Goal: Answer question/provide support

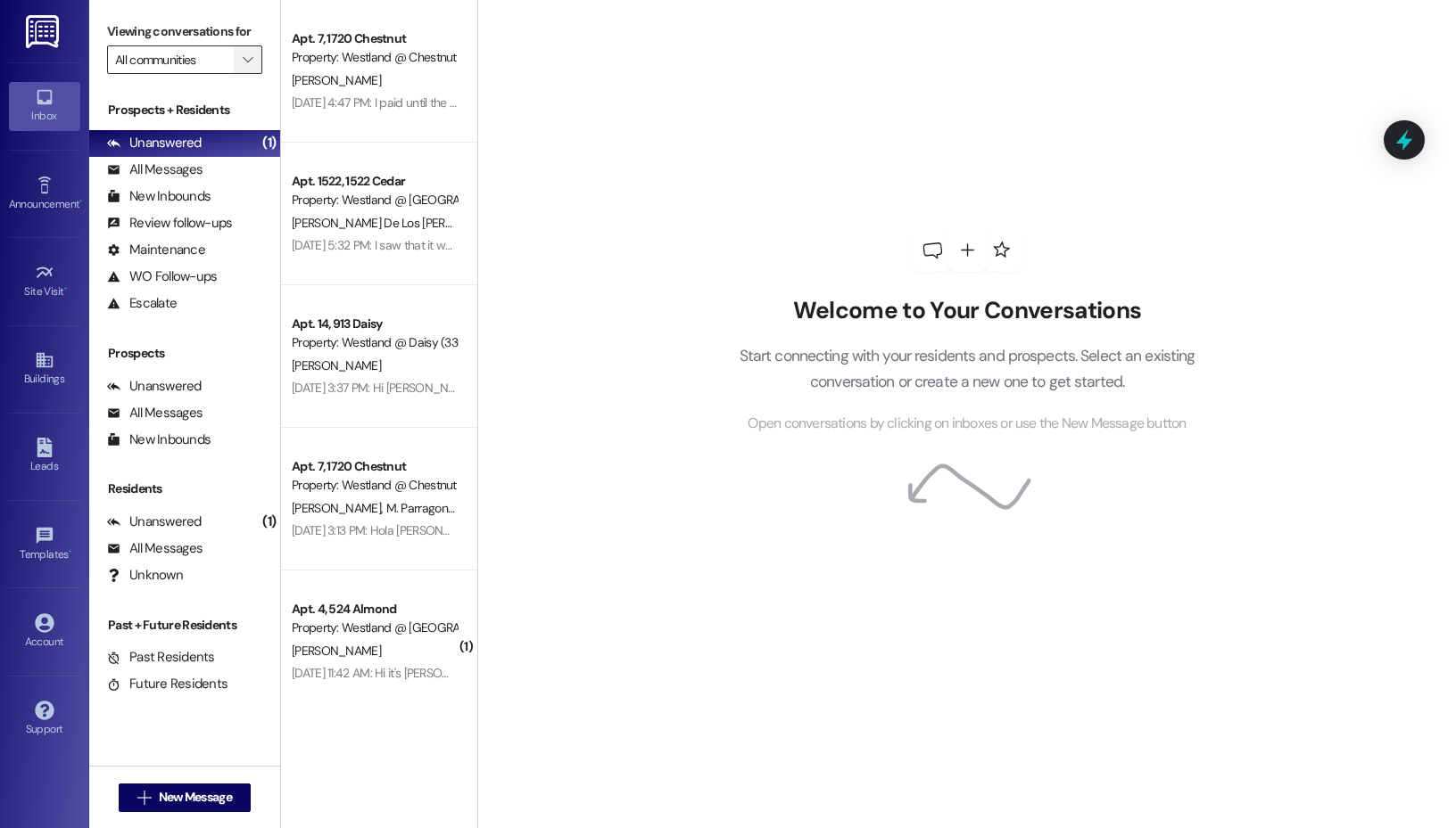
click at [232, 67] on input "All communities" at bounding box center [174, 59] width 119 height 28
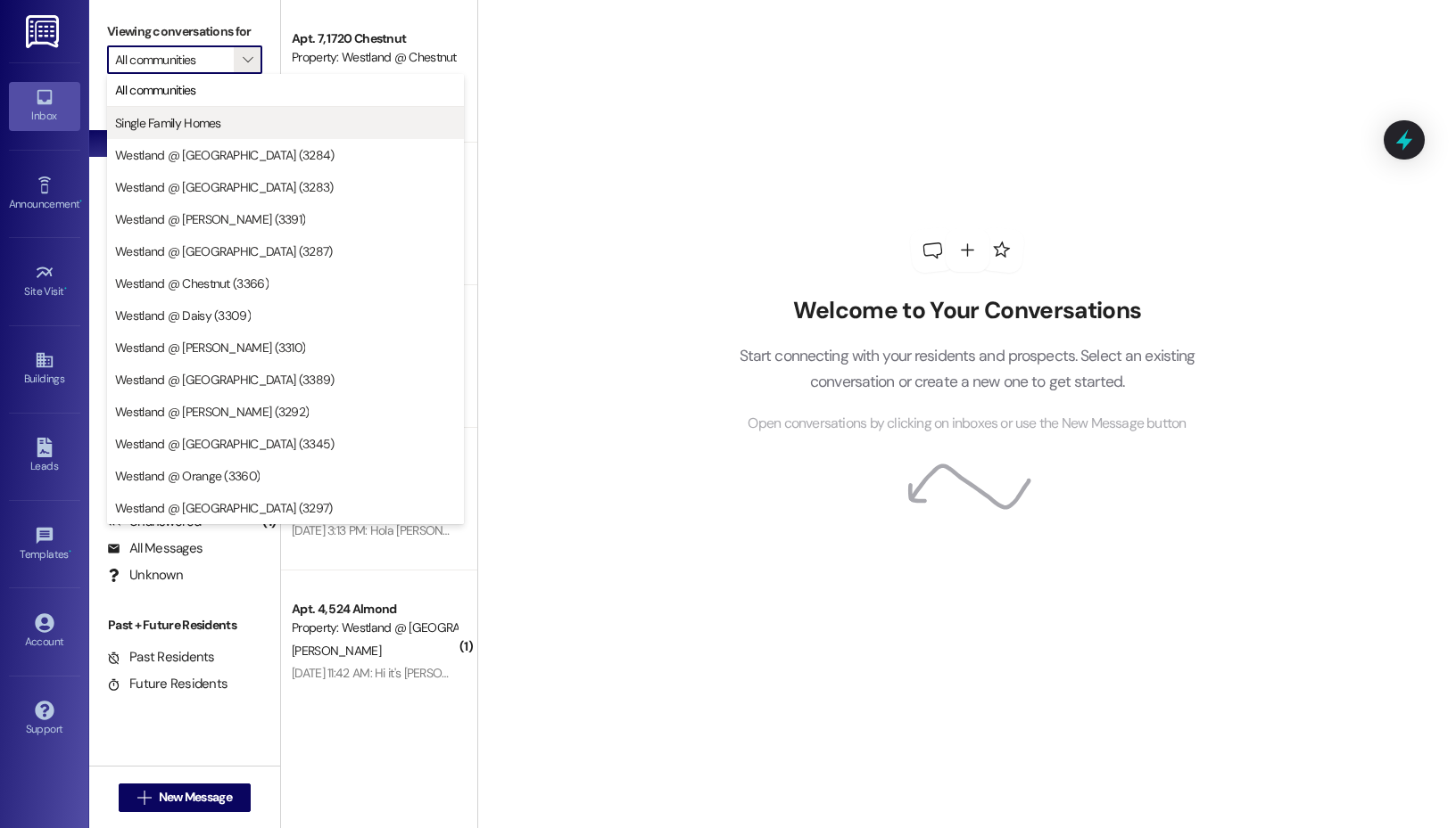
click at [246, 118] on span "Single Family Homes" at bounding box center [285, 123] width 341 height 18
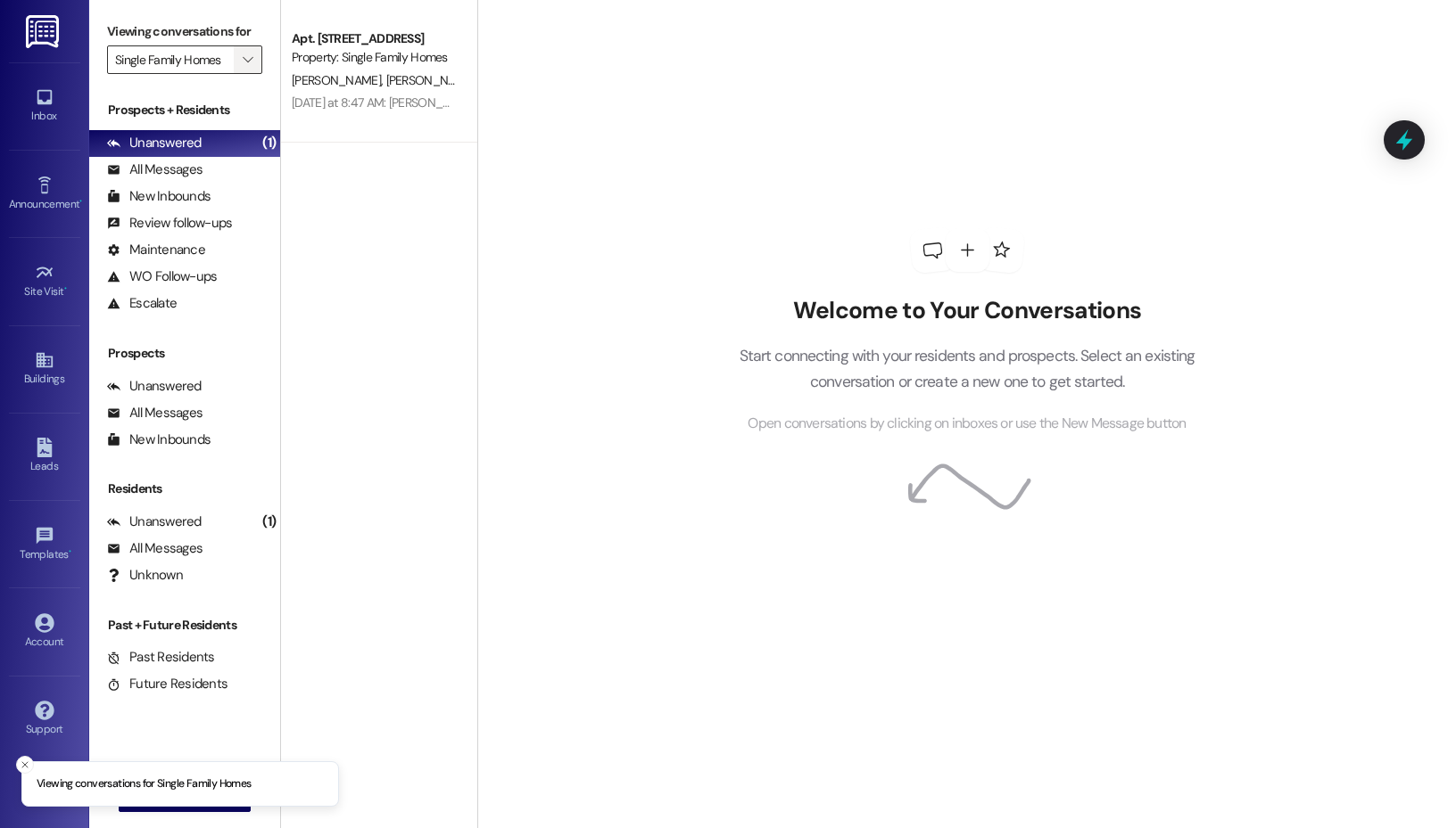
click at [248, 68] on span "" at bounding box center [247, 59] width 17 height 28
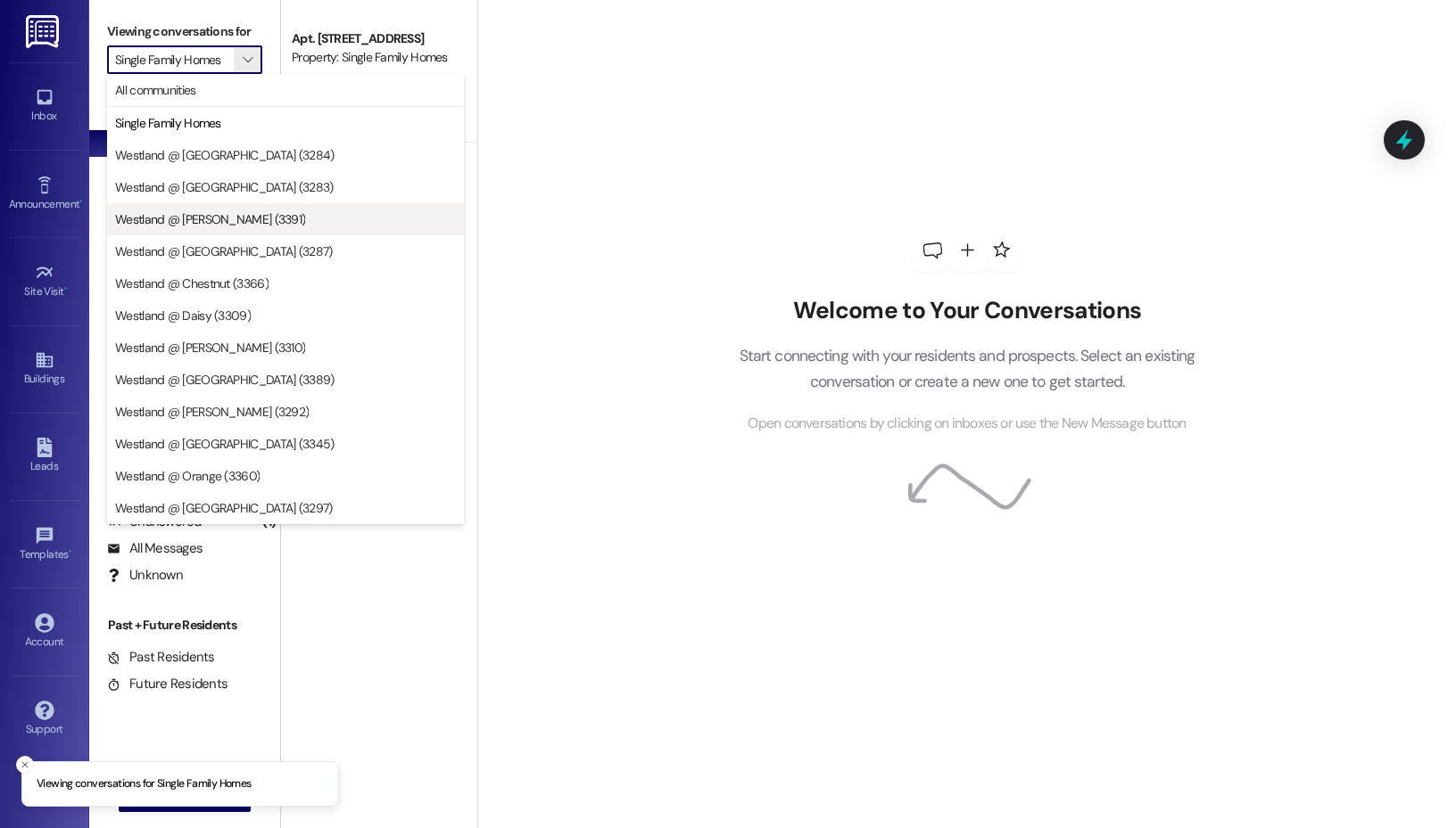
click at [246, 206] on button "Westland @ [PERSON_NAME] (3391)" at bounding box center [285, 219] width 357 height 32
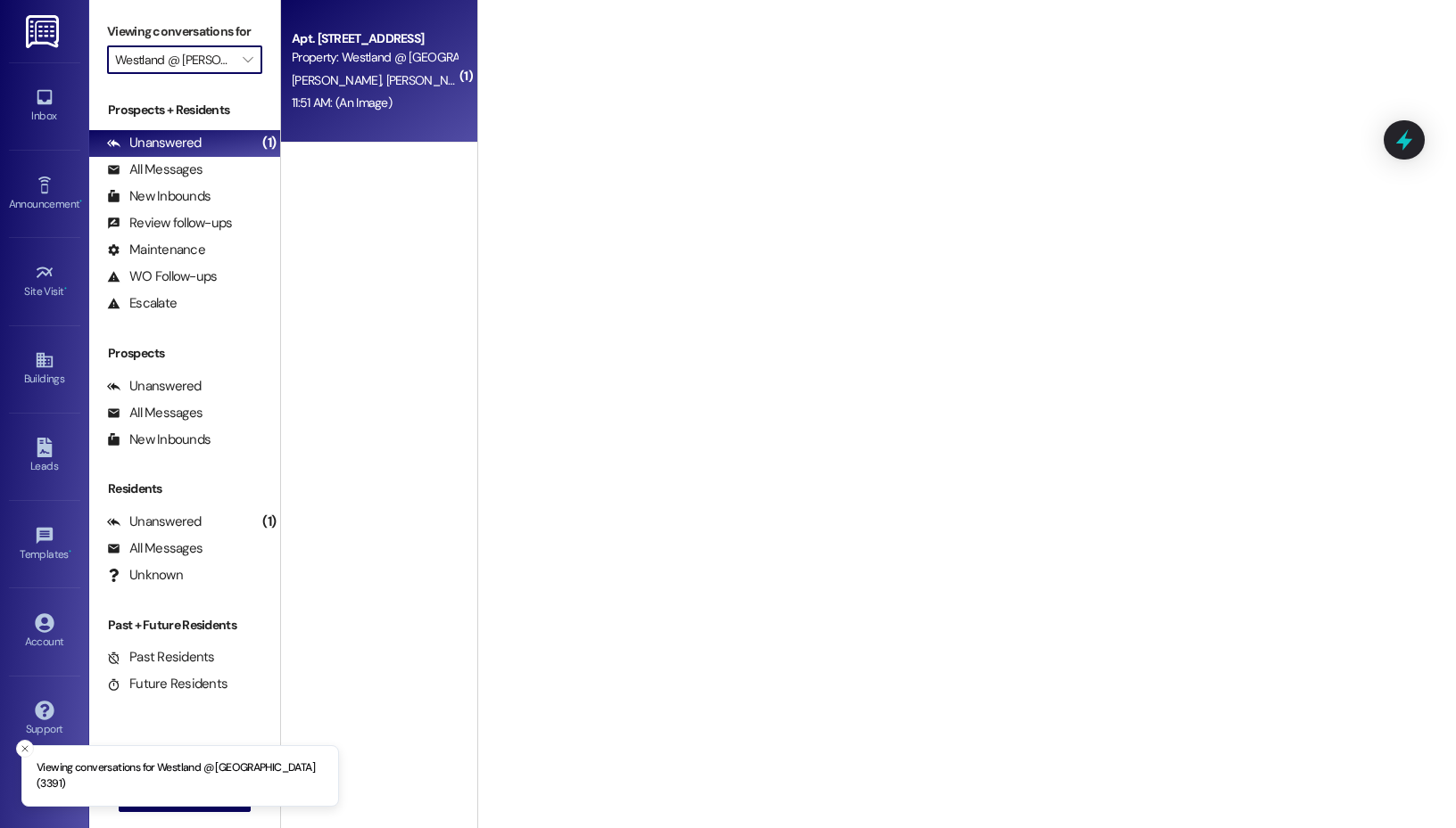
click at [363, 70] on div "[PERSON_NAME] [PERSON_NAME]" at bounding box center [374, 80] width 168 height 22
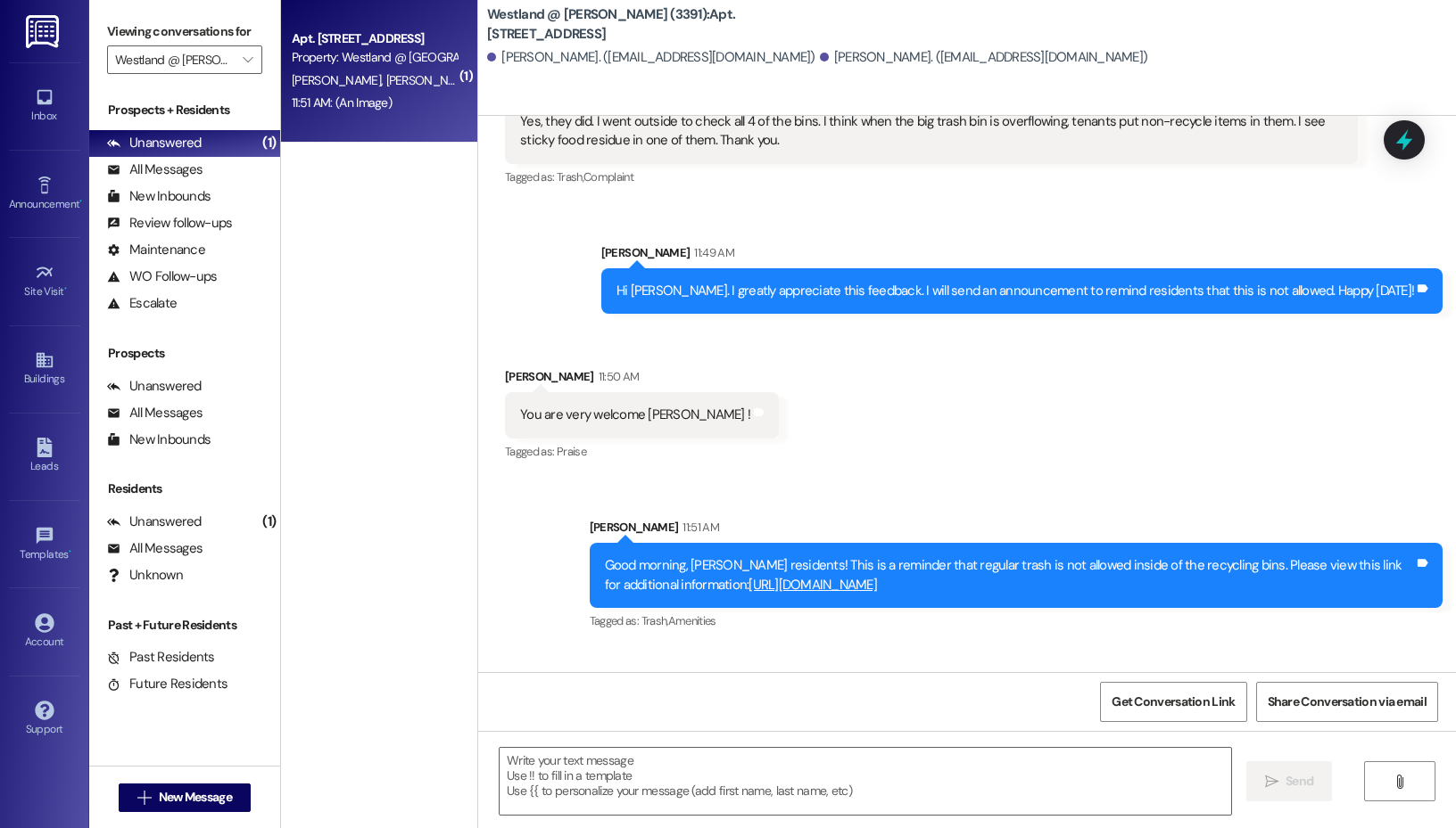
scroll to position [41656, 0]
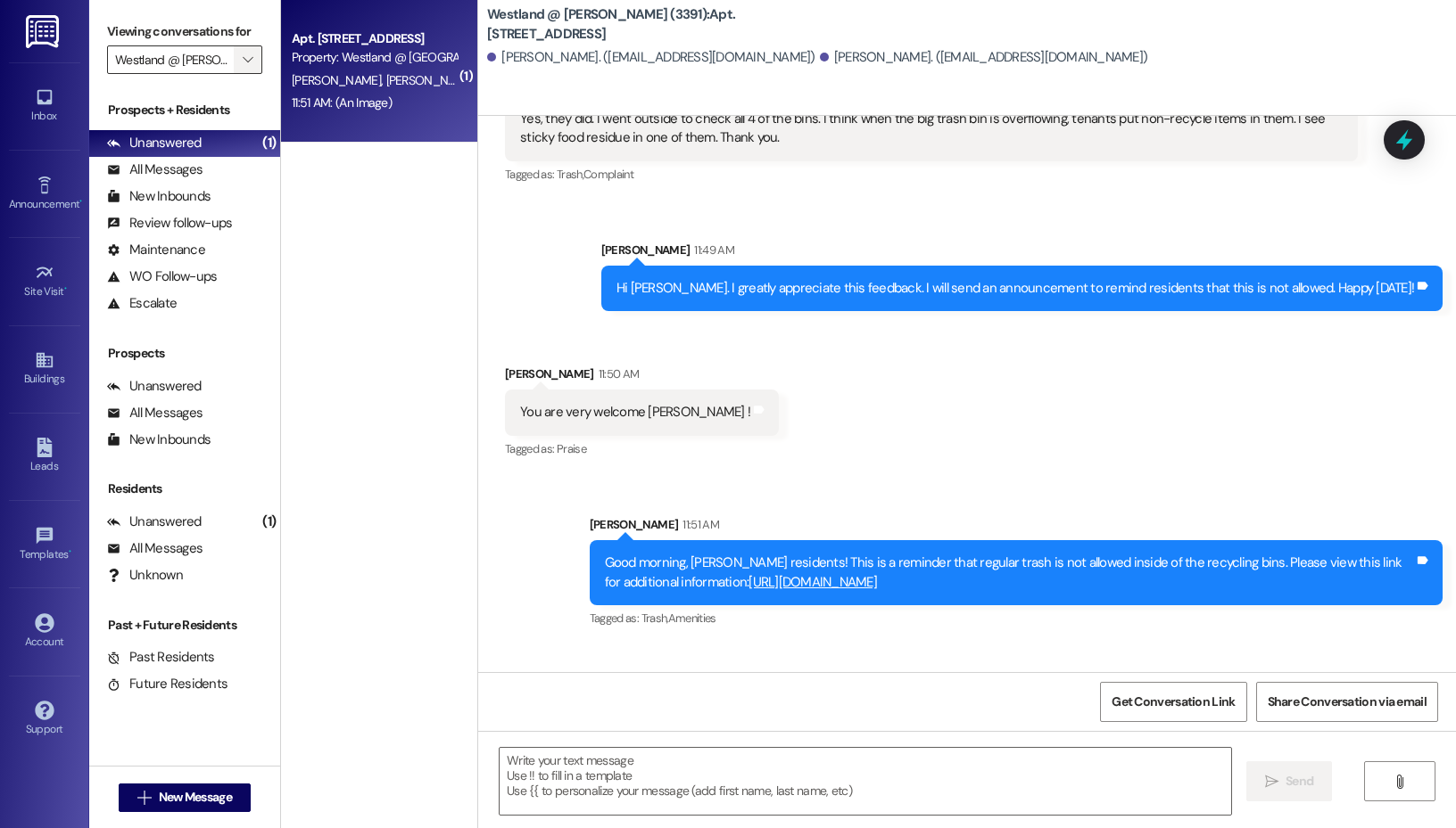
click at [234, 67] on button "" at bounding box center [247, 59] width 28 height 28
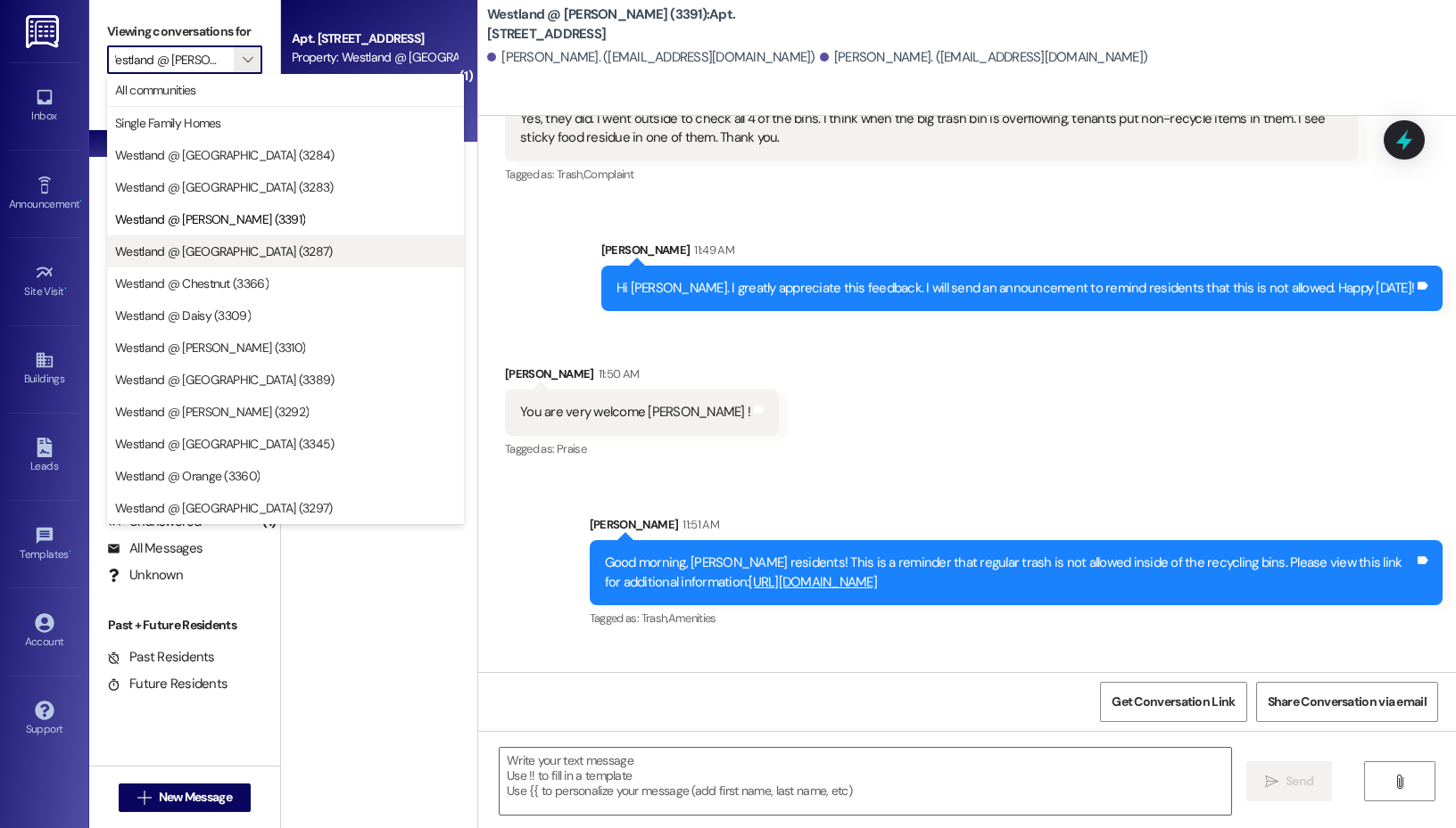
click at [265, 254] on span "Westland @ [GEOGRAPHIC_DATA] (3287)" at bounding box center [285, 251] width 341 height 18
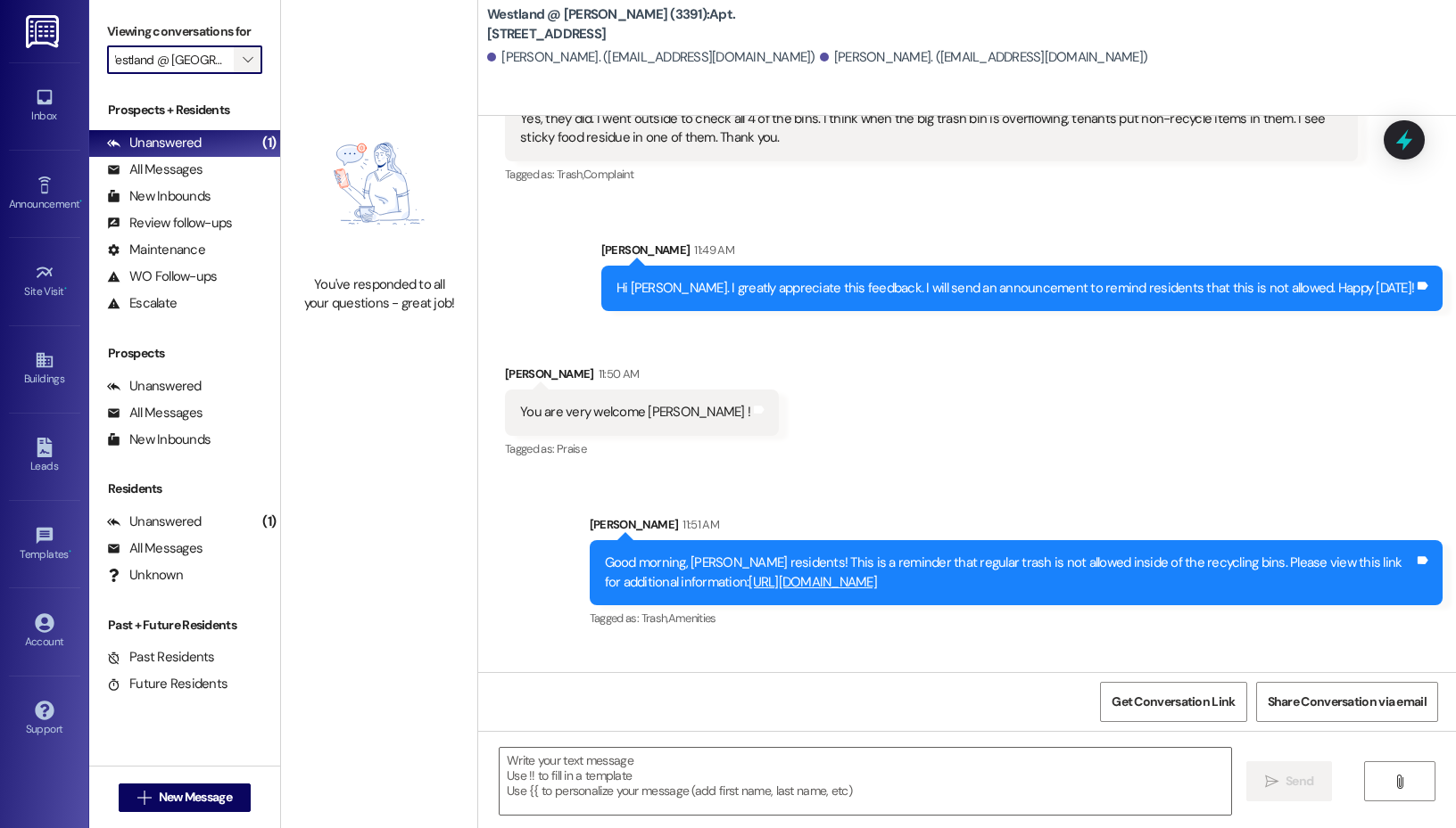
click at [234, 73] on button "" at bounding box center [247, 59] width 28 height 28
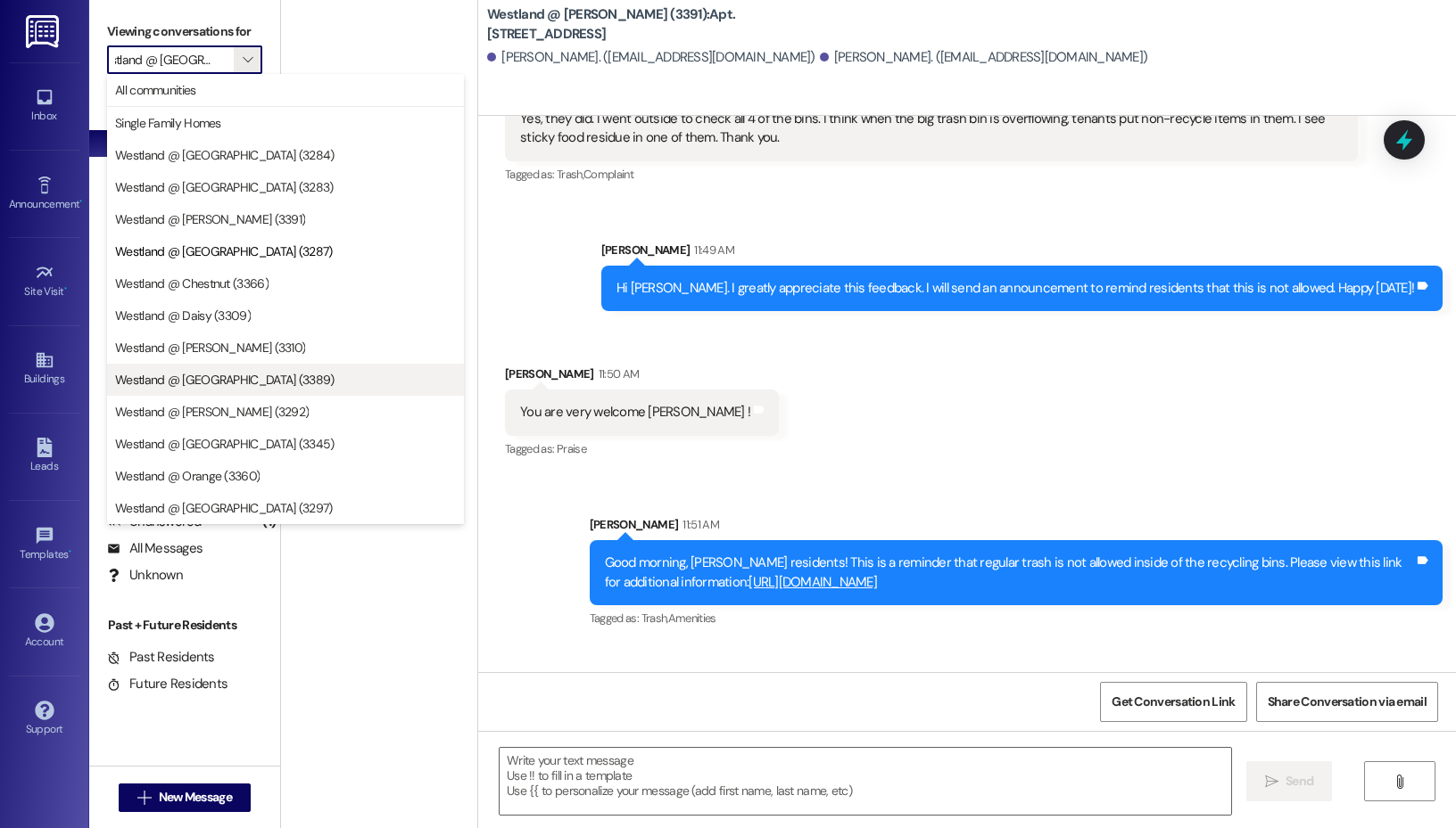
click at [229, 371] on span "Westland @ [GEOGRAPHIC_DATA] (3389)" at bounding box center [224, 379] width 219 height 18
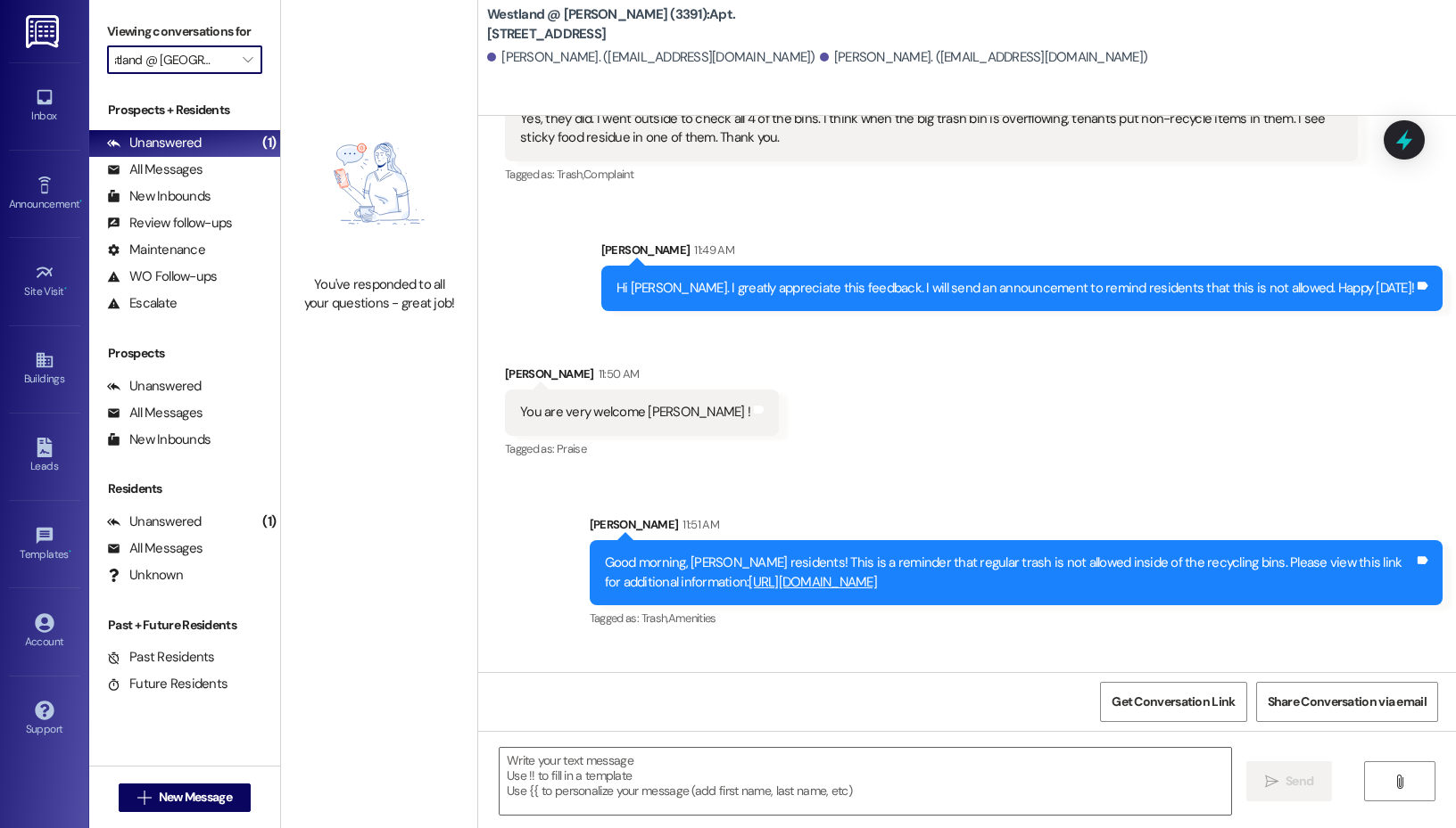
type input "Westland @ [GEOGRAPHIC_DATA] (3389)"
